Goal: Task Accomplishment & Management: Manage account settings

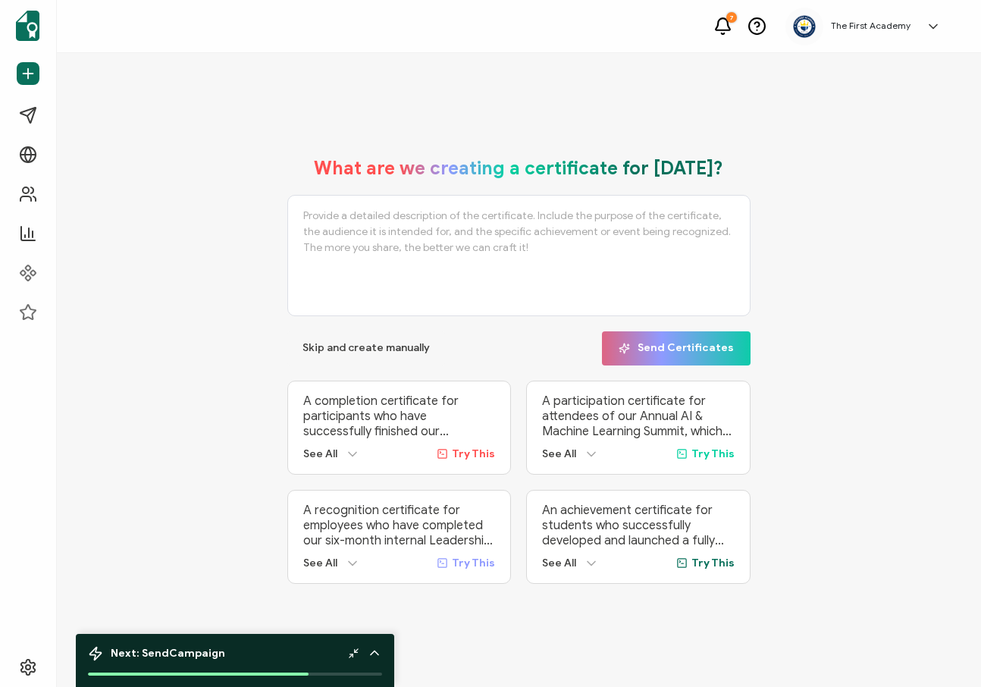
click at [888, 19] on div "The First Academy [PERSON_NAME] [EMAIL_ADDRESS][DOMAIN_NAME] ID: 36111426 The F…" at bounding box center [866, 27] width 163 height 38
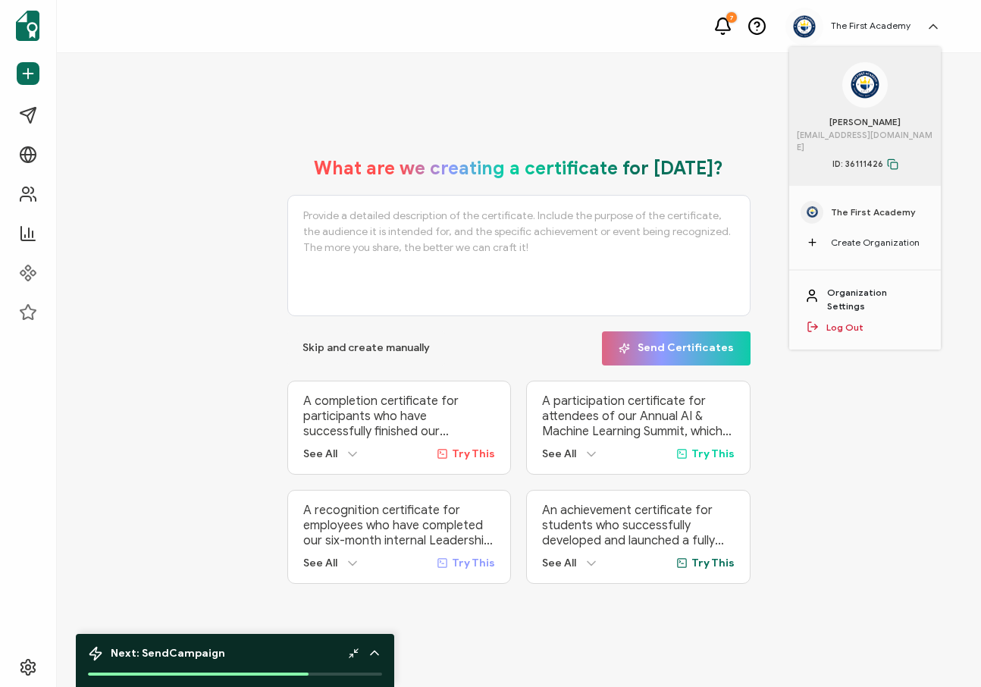
click at [843, 293] on link "Organization Settings" at bounding box center [876, 299] width 99 height 27
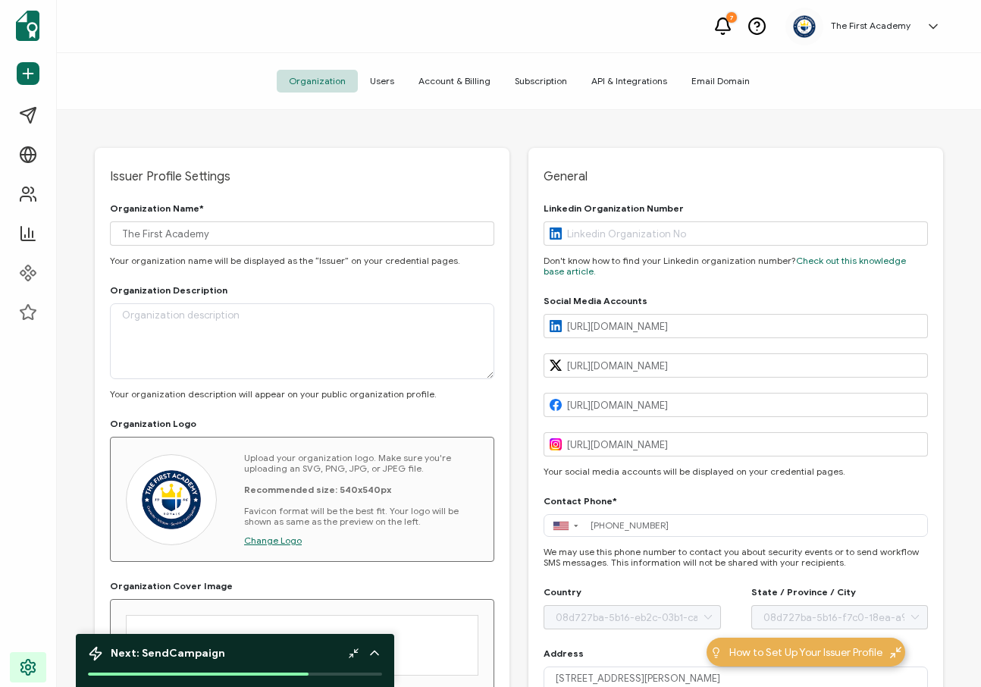
type input "[GEOGRAPHIC_DATA]"
type input "[US_STATE]"
click at [448, 74] on span "Account & Billing" at bounding box center [454, 81] width 96 height 23
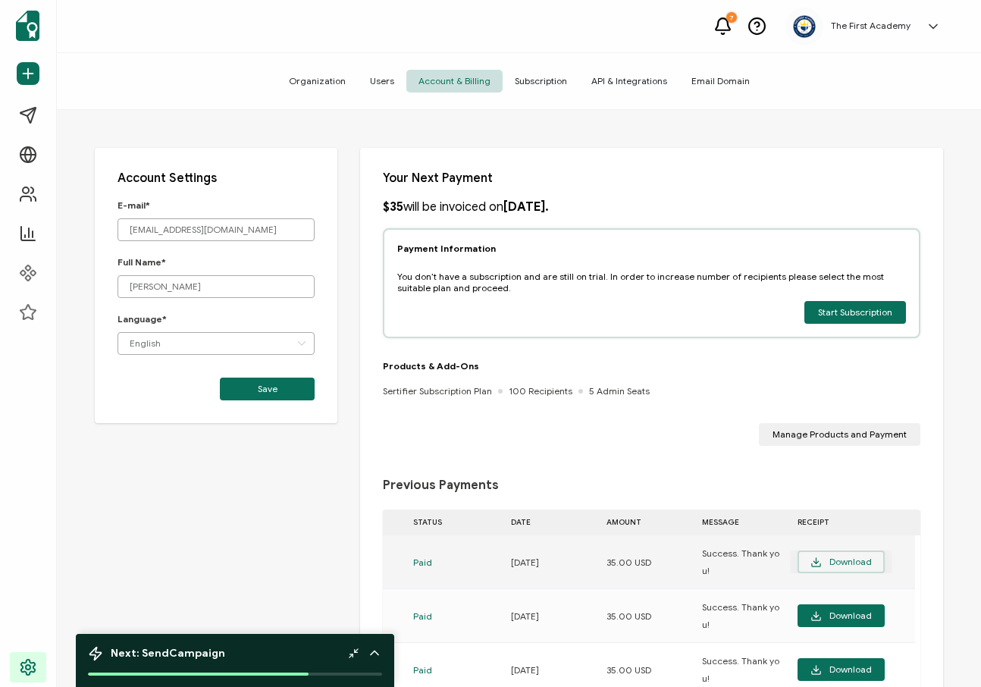
click at [846, 558] on span "Download" at bounding box center [840, 561] width 61 height 11
